Goal: Information Seeking & Learning: Learn about a topic

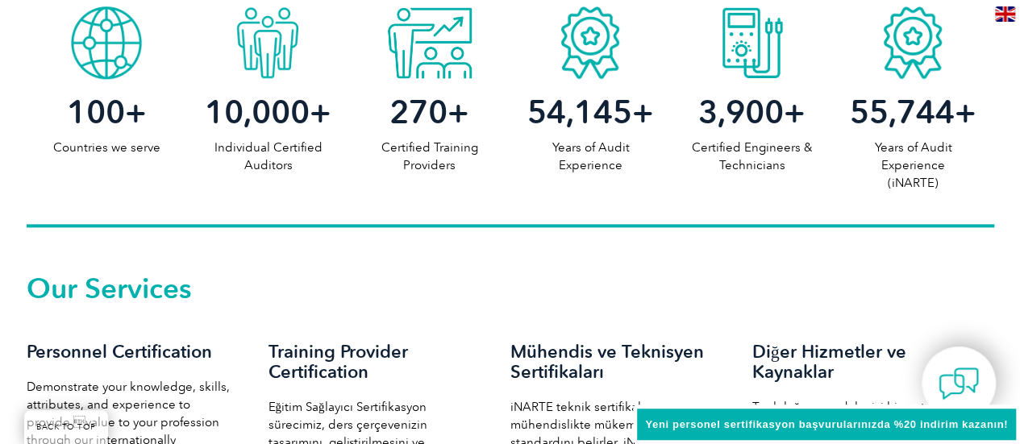
scroll to position [877, 0]
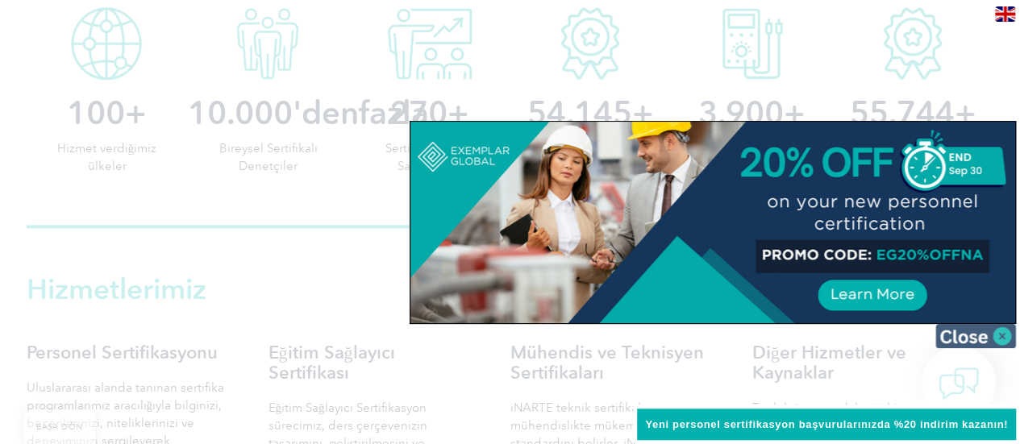
click at [986, 335] on img at bounding box center [976, 336] width 81 height 24
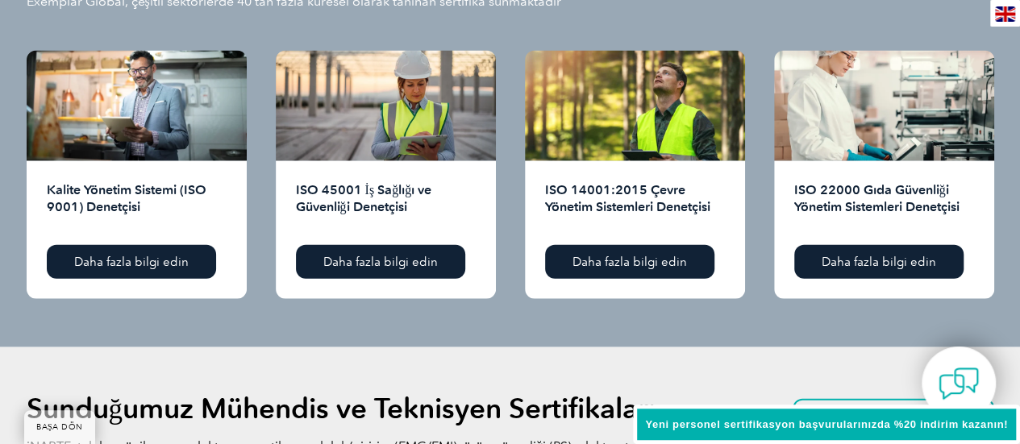
scroll to position [1657, 0]
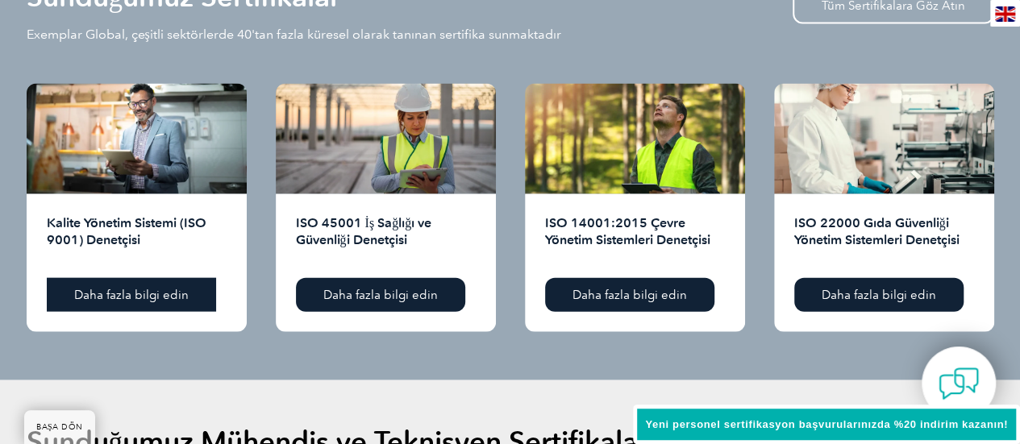
click at [138, 302] on font "Daha fazla bilgi edin" at bounding box center [131, 295] width 115 height 15
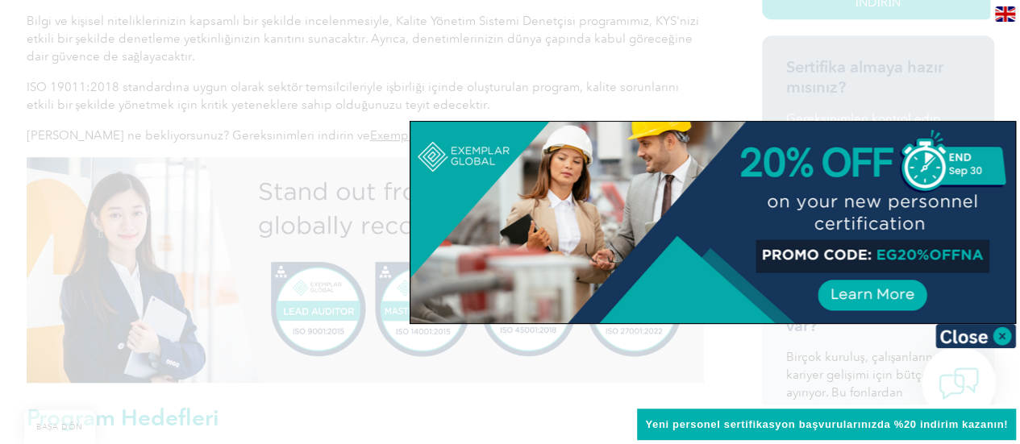
scroll to position [510, 0]
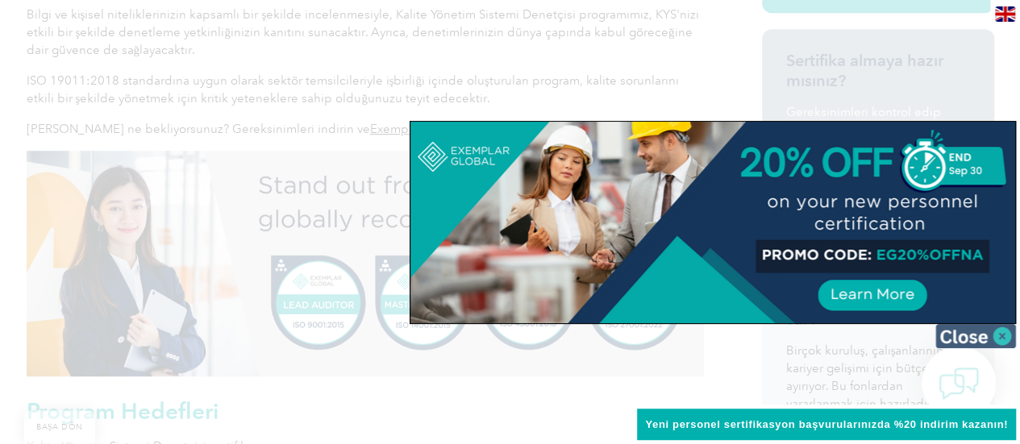
click at [942, 340] on img at bounding box center [976, 336] width 81 height 24
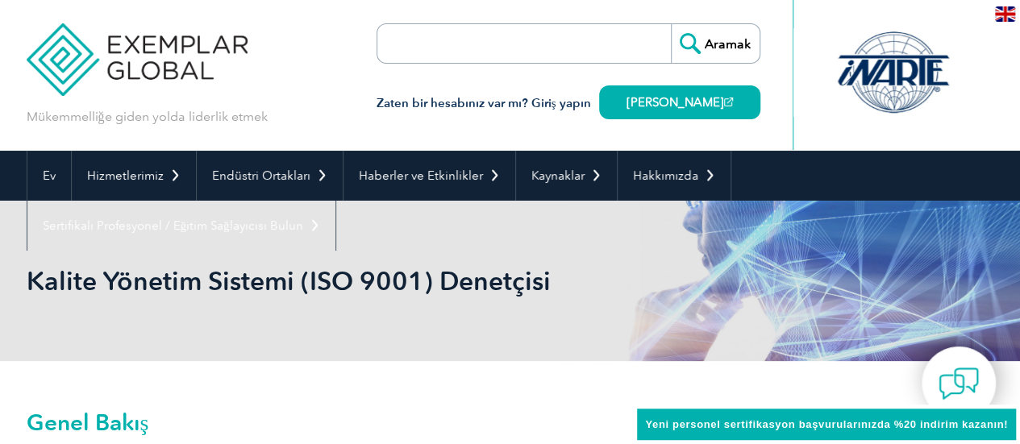
scroll to position [0, 0]
